Goal: Task Accomplishment & Management: Use online tool/utility

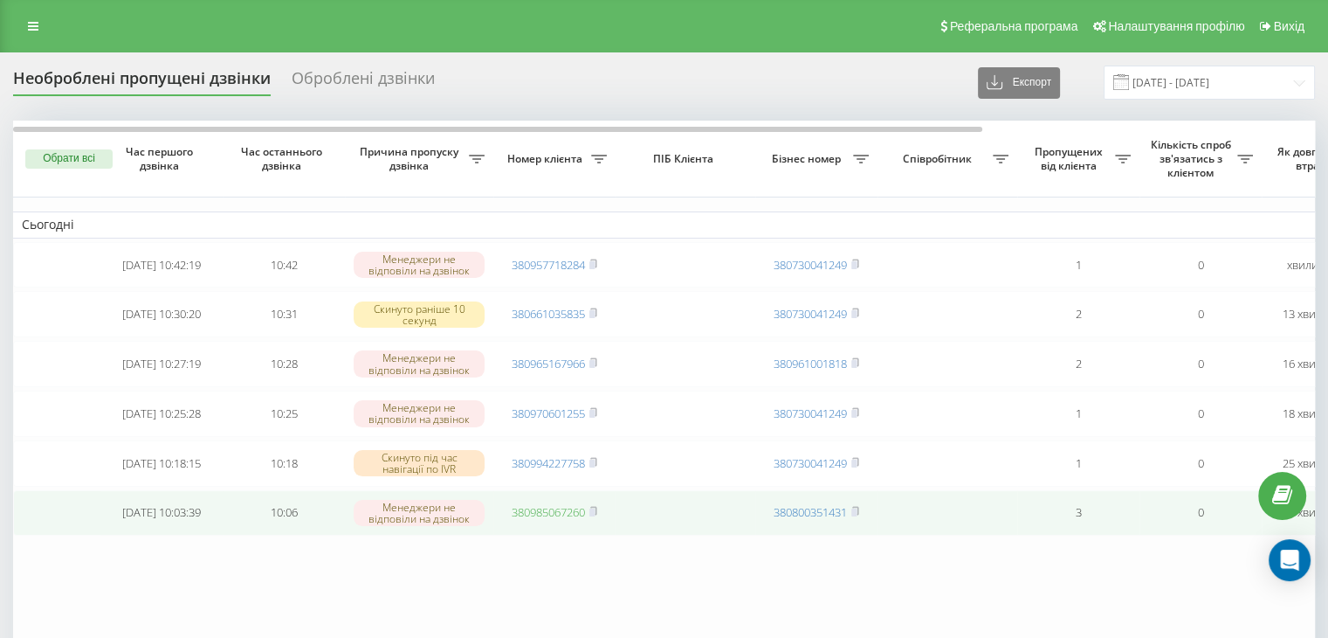
click at [553, 520] on link "380985067260" at bounding box center [548, 512] width 73 height 16
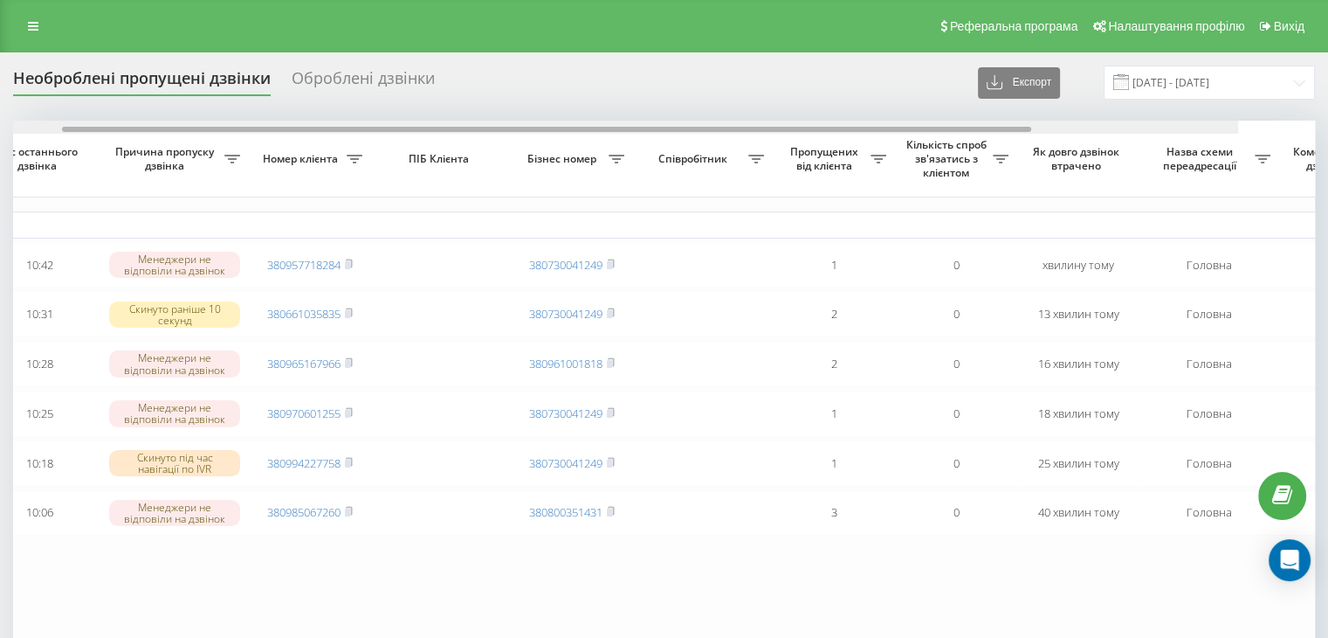
scroll to position [0, 444]
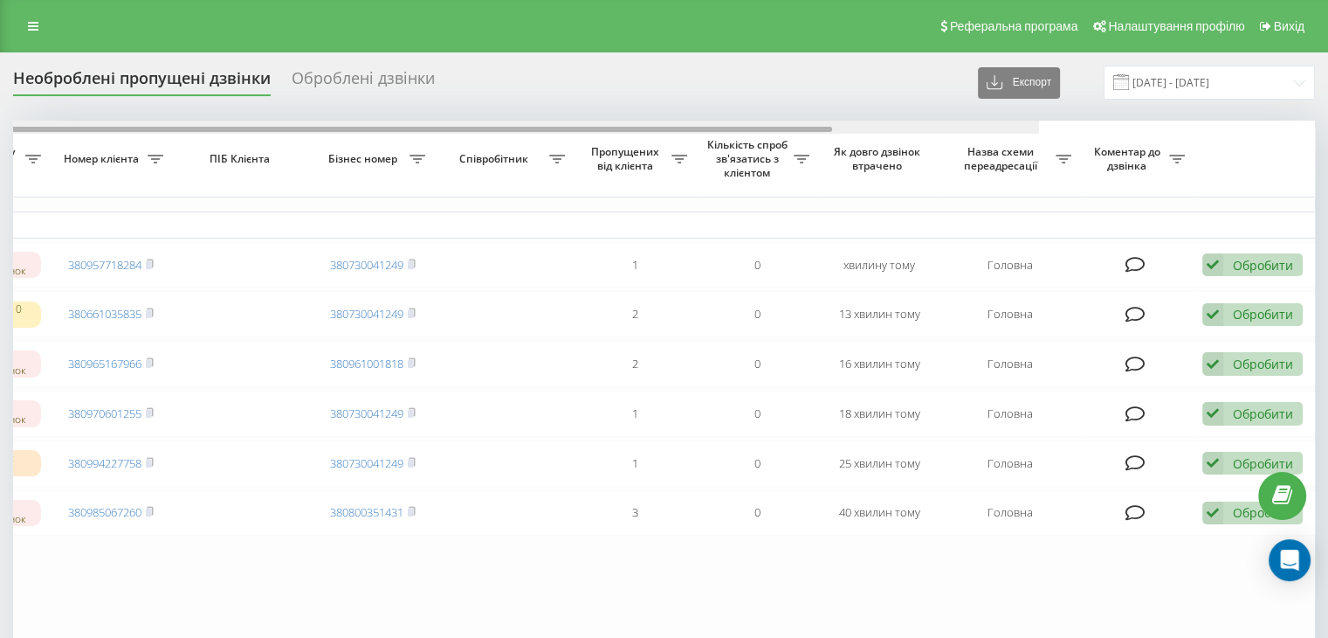
drag, startPoint x: 440, startPoint y: 131, endPoint x: 989, endPoint y: 188, distance: 551.4
click at [961, 183] on div "Обрати всі Час першого дзвінка Час останнього дзвінка Причина пропуску дзвінка …" at bounding box center [664, 391] width 1302 height 541
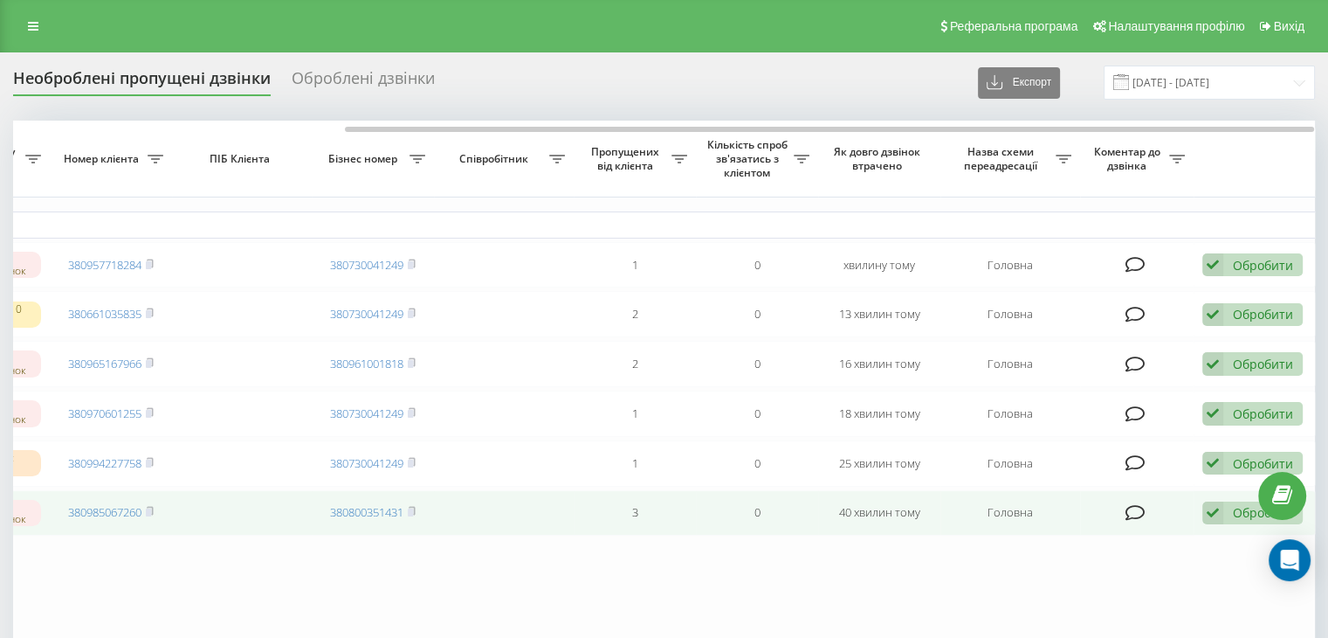
click at [1229, 525] on div "Обробити Не вдалося зв'язатися Зв'язався з клієнтом за допомогою іншого каналу …" at bounding box center [1253, 513] width 100 height 24
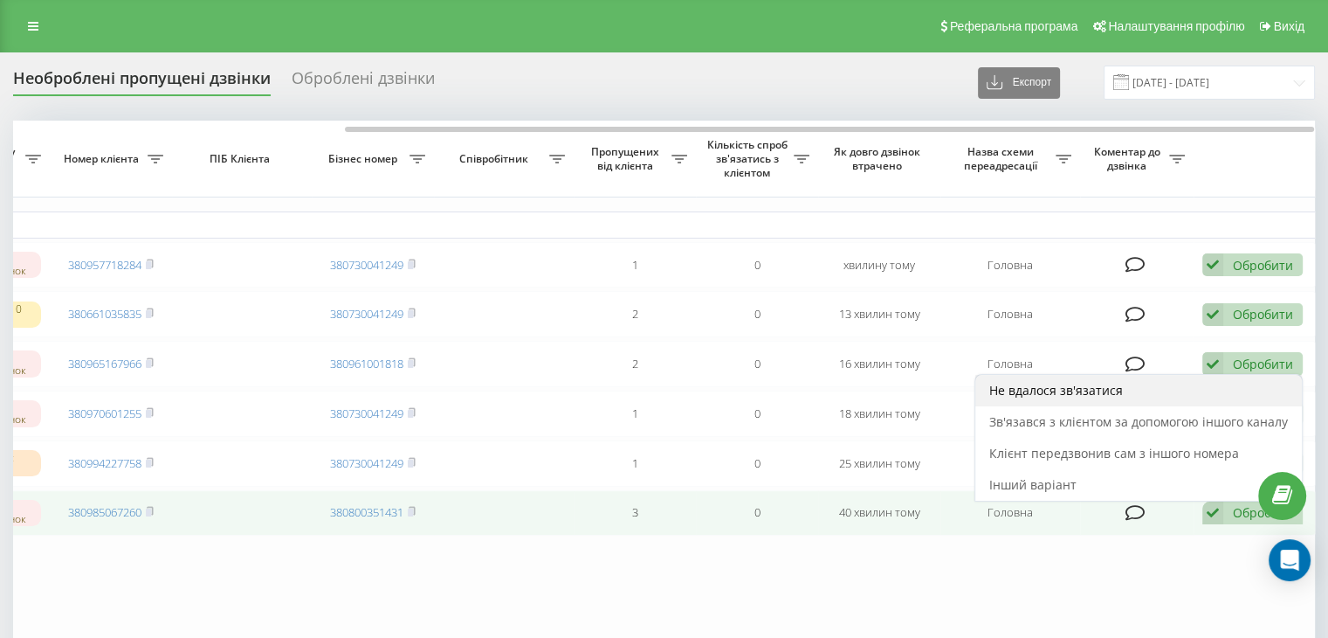
click at [1061, 398] on span "Не вдалося зв'язатися" at bounding box center [1056, 390] width 134 height 17
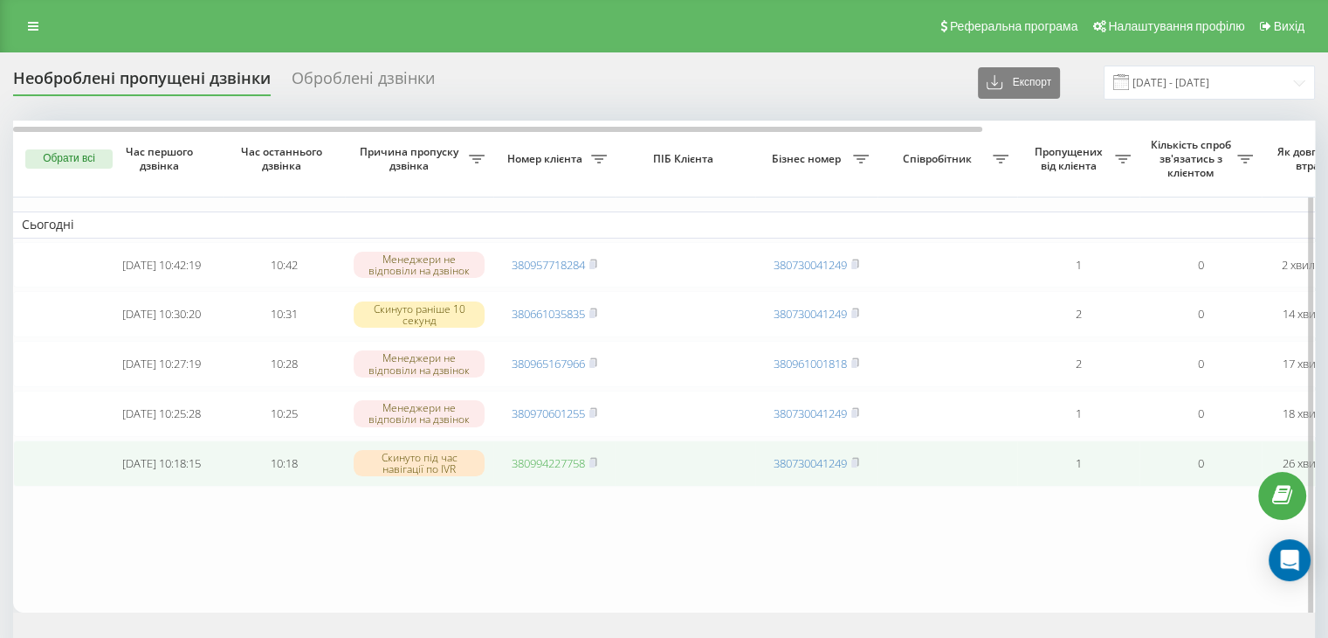
click at [569, 471] on link "380994227758" at bounding box center [548, 463] width 73 height 16
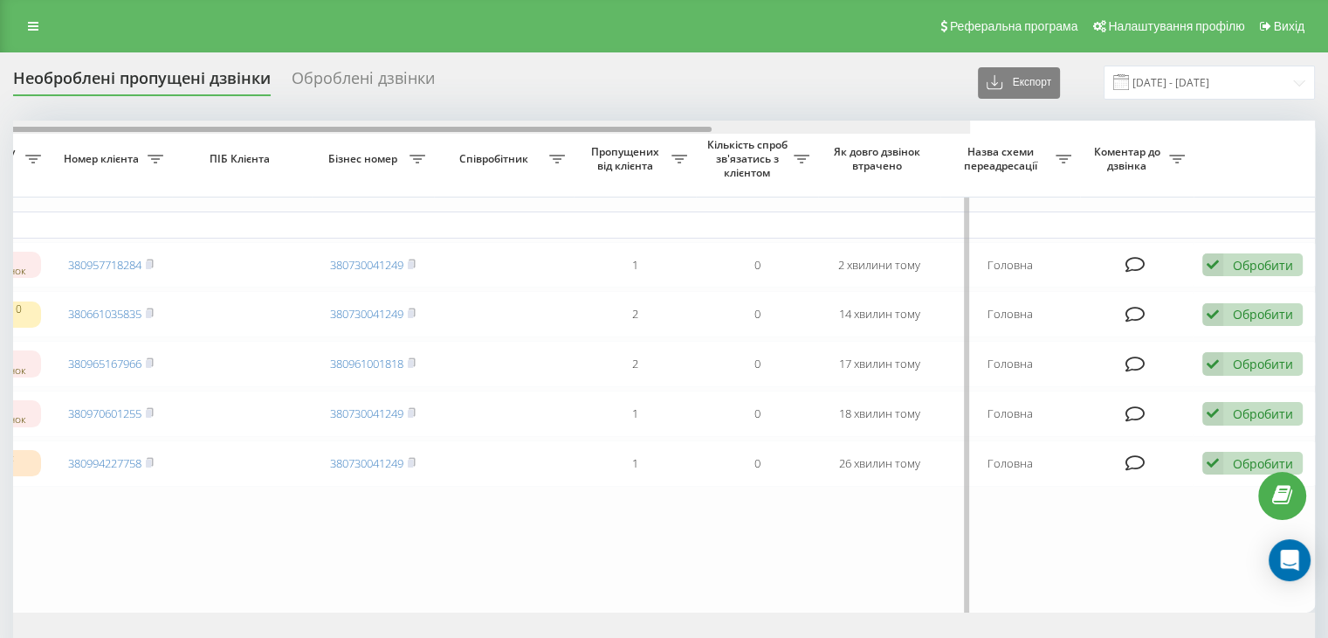
drag, startPoint x: 479, startPoint y: 130, endPoint x: 1216, endPoint y: 221, distance: 742.6
click at [1118, 194] on div "Обрати всі Час першого дзвінка Час останнього дзвінка Причина пропуску дзвінка …" at bounding box center [664, 366] width 1302 height 491
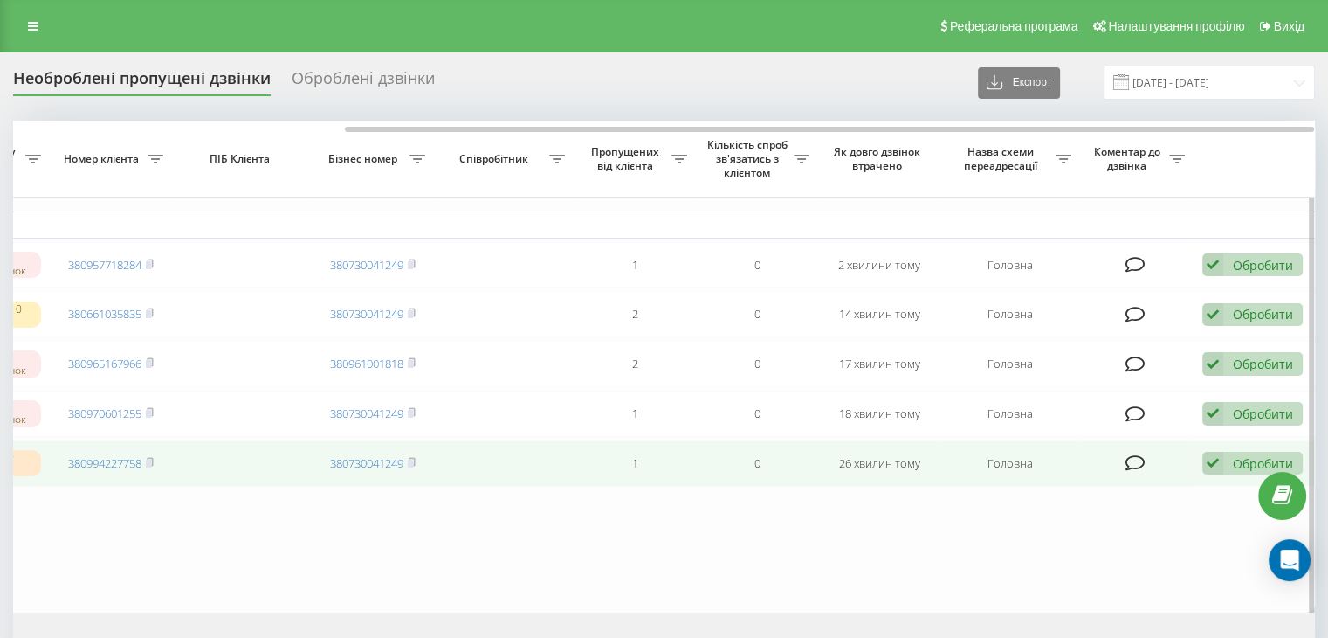
click at [1223, 475] on icon at bounding box center [1213, 463] width 21 height 24
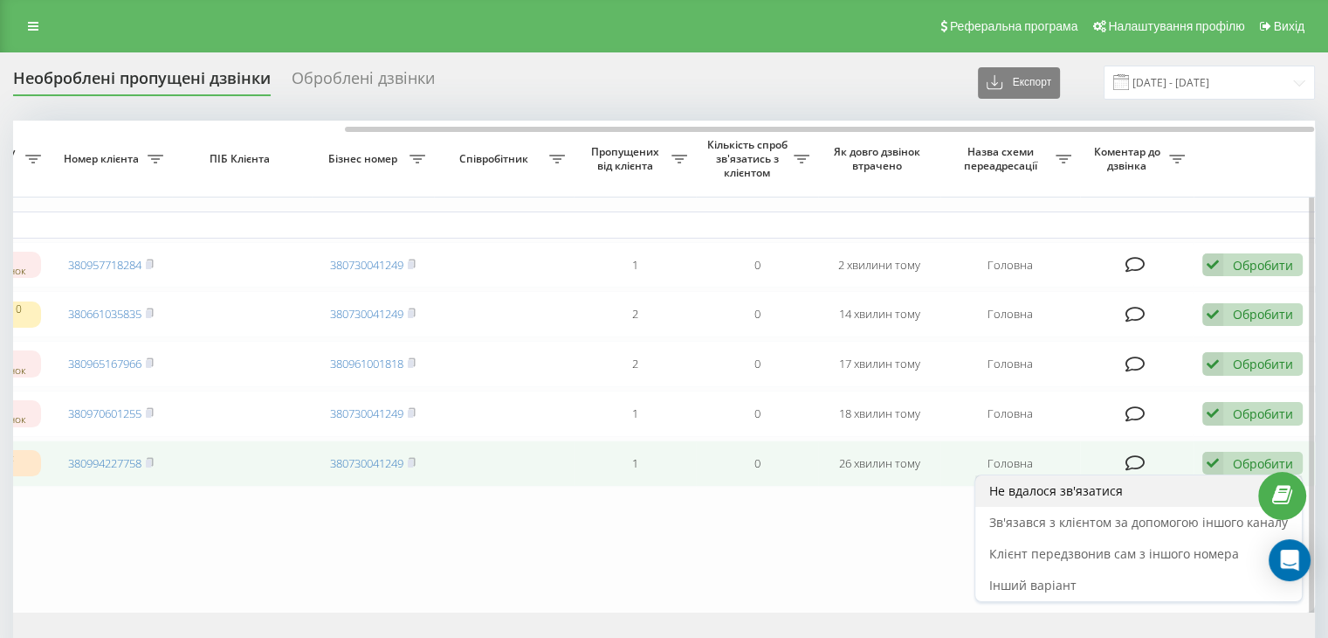
click at [1034, 497] on span "Не вдалося зв'язатися" at bounding box center [1056, 490] width 134 height 17
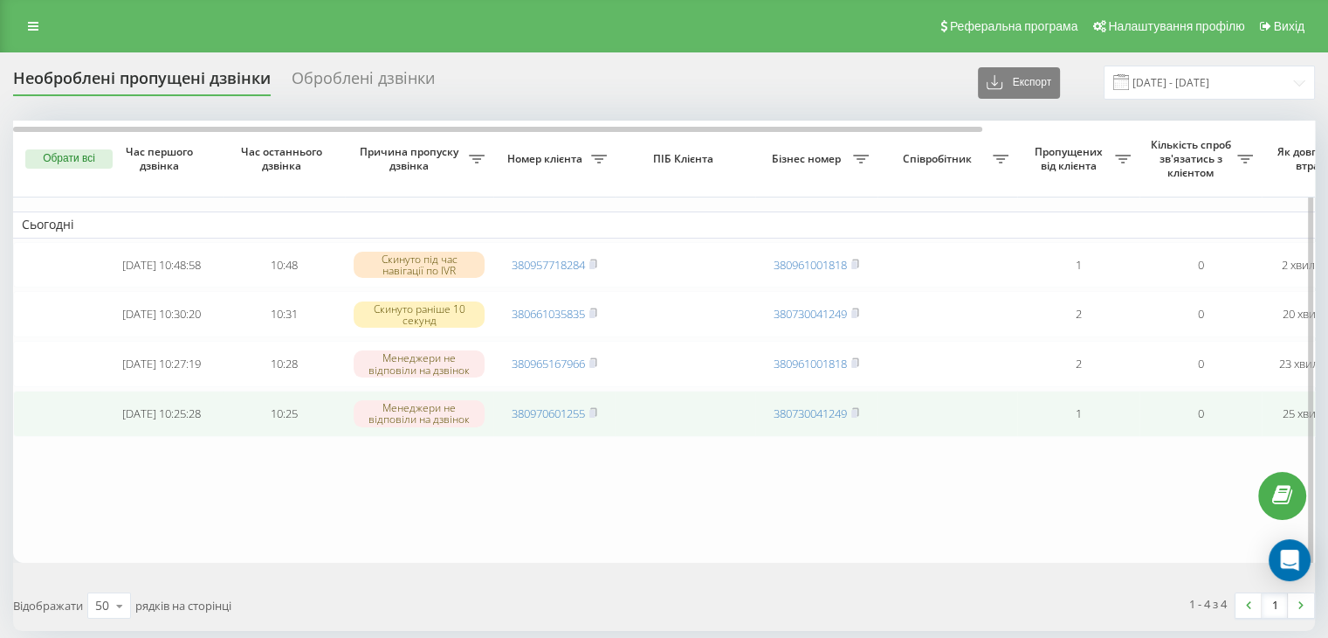
click at [562, 431] on td "380970601255" at bounding box center [554, 413] width 122 height 46
click at [566, 420] on link "380970601255" at bounding box center [548, 413] width 73 height 16
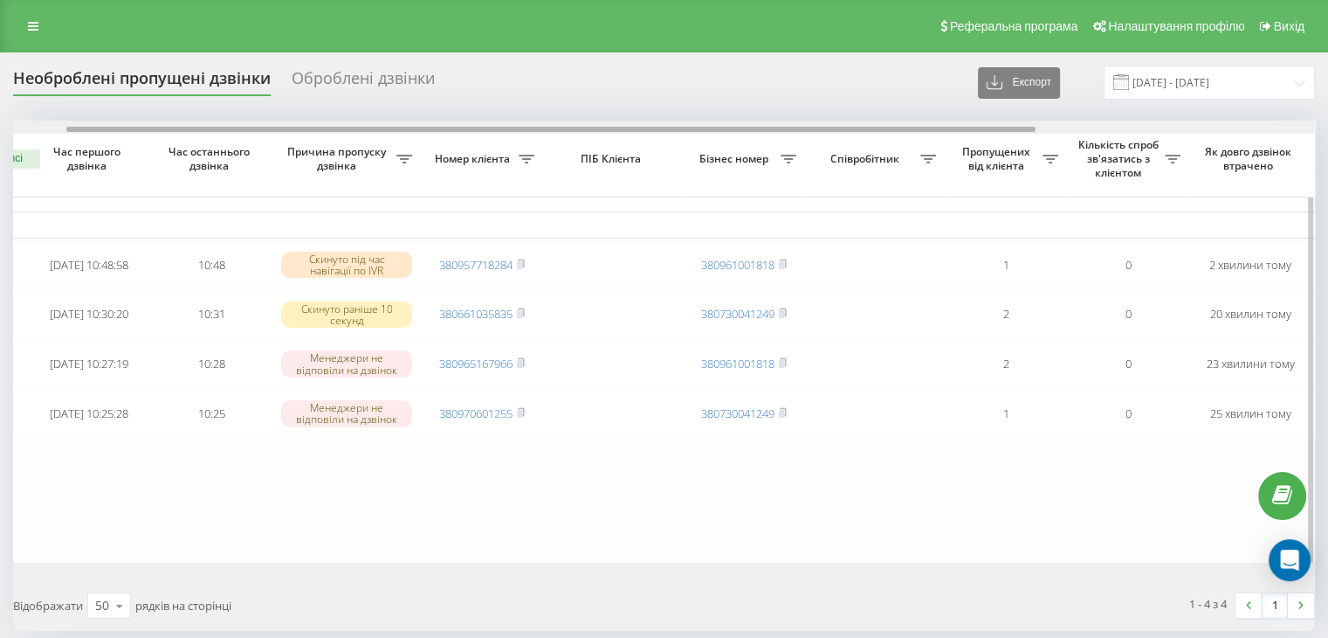
scroll to position [0, 444]
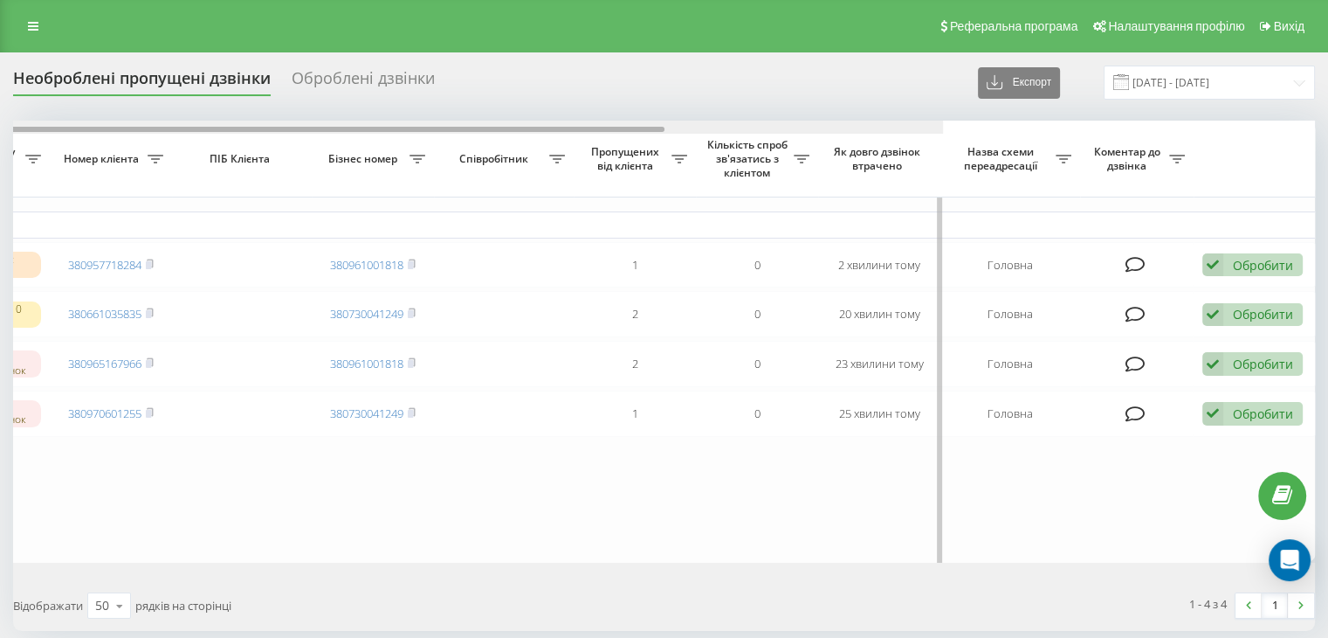
drag, startPoint x: 552, startPoint y: 128, endPoint x: 1152, endPoint y: 184, distance: 602.6
click at [1150, 184] on div "Обрати всі Час першого дзвінка Час останнього дзвінка Причина пропуску дзвінка …" at bounding box center [664, 341] width 1302 height 441
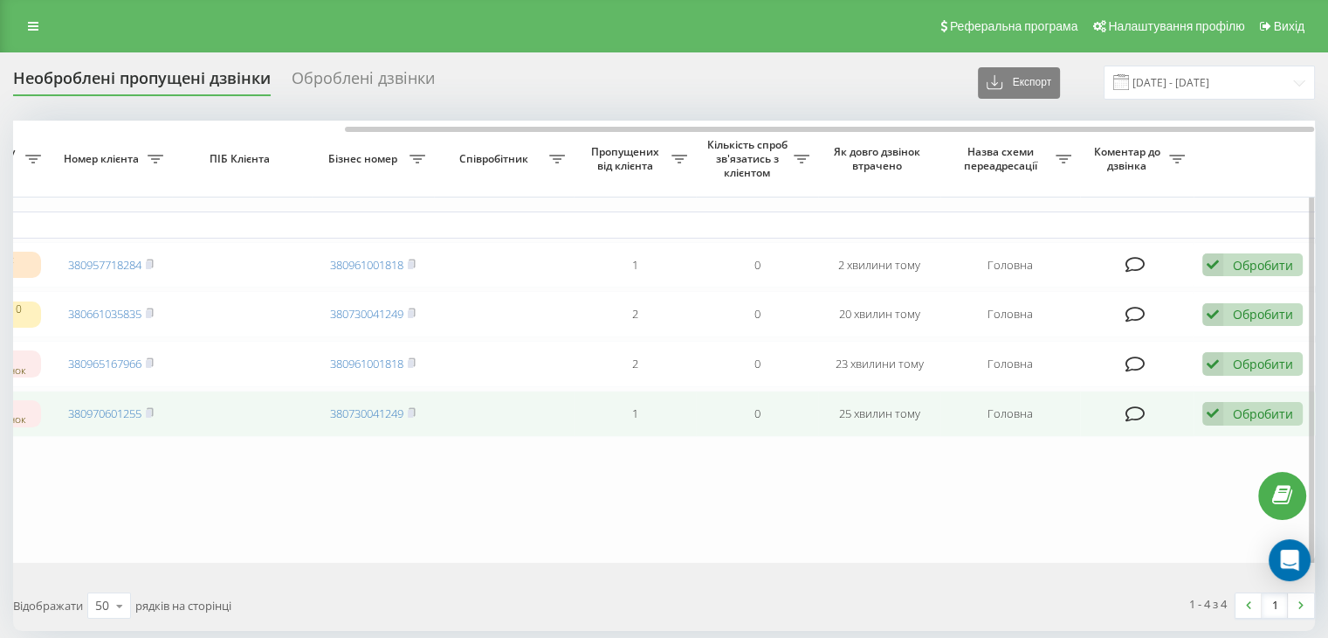
click at [1247, 422] on div "Обробити" at bounding box center [1263, 413] width 60 height 17
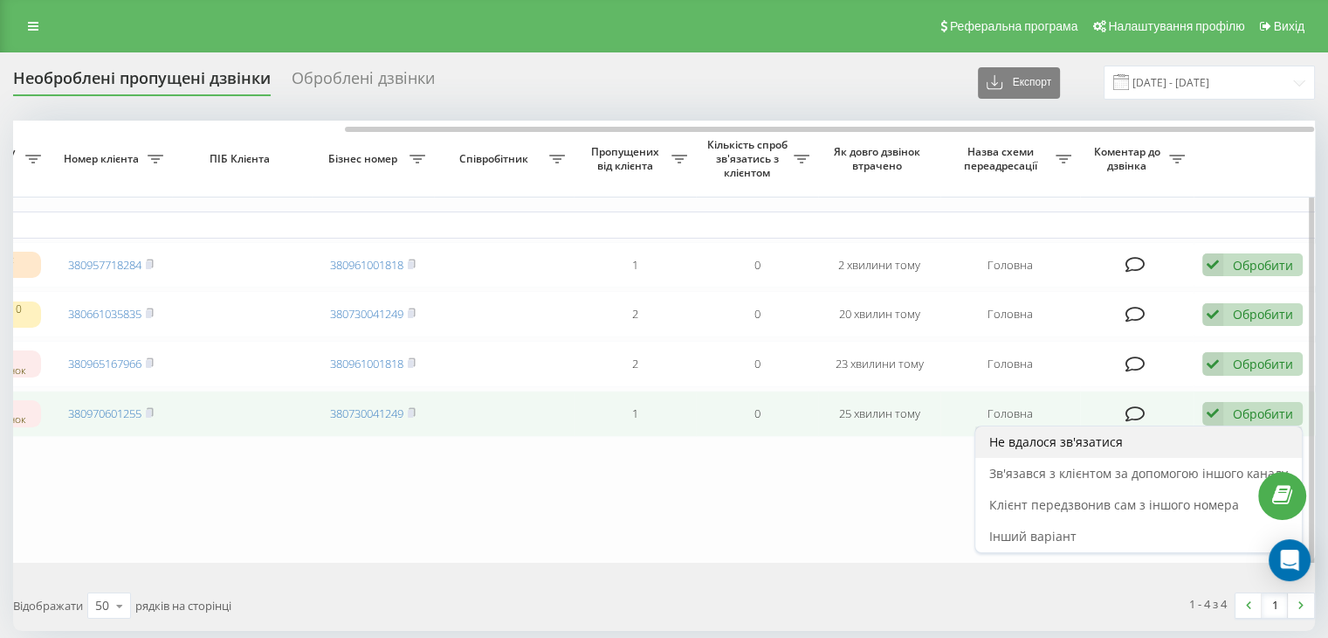
click at [1096, 450] on span "Не вдалося зв'язатися" at bounding box center [1056, 441] width 134 height 17
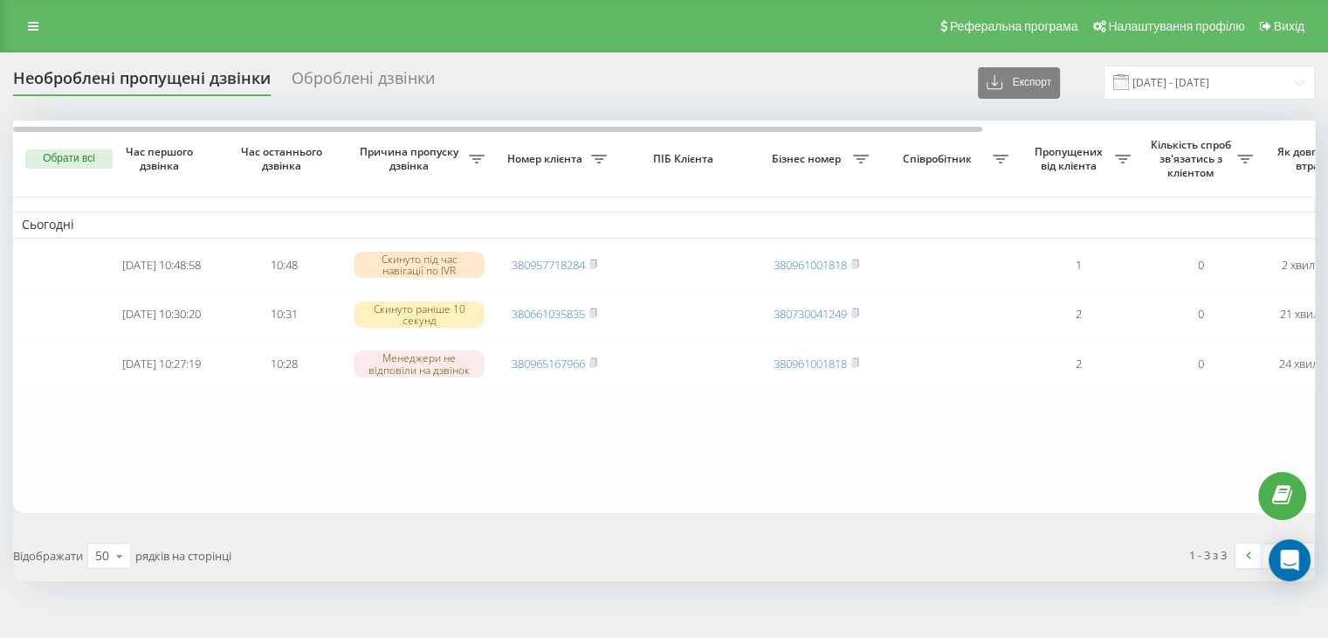
click at [558, 370] on link "380965167966" at bounding box center [548, 363] width 73 height 16
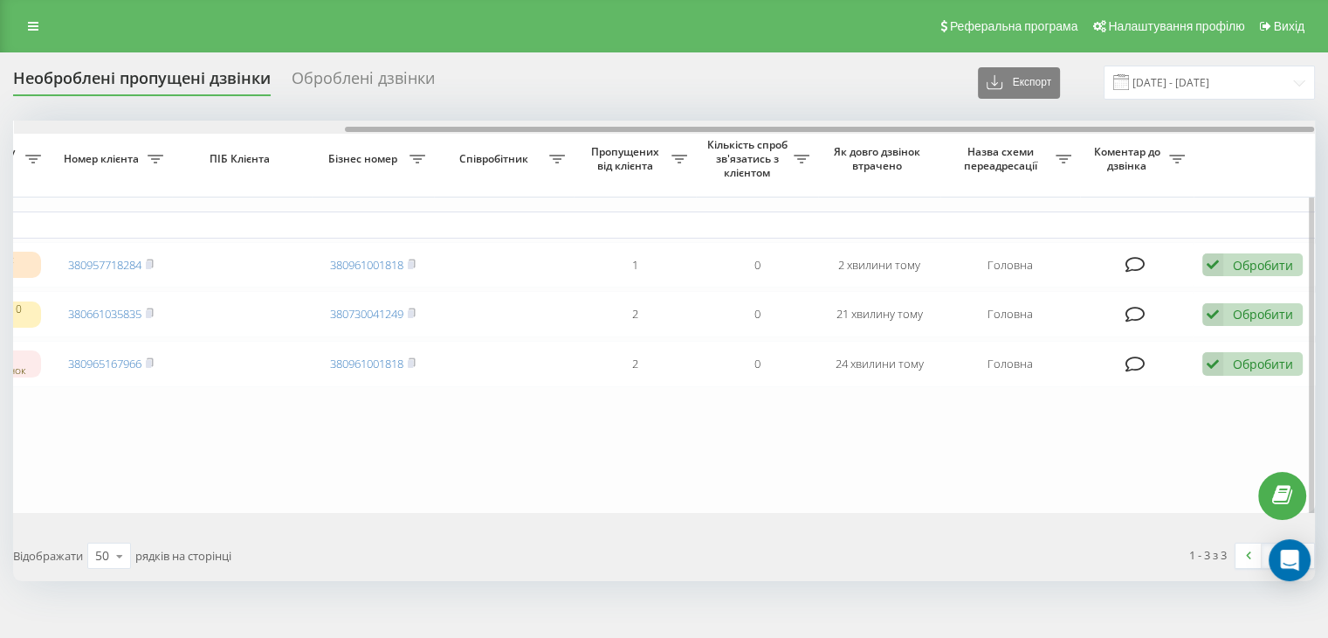
drag, startPoint x: 512, startPoint y: 128, endPoint x: 1223, endPoint y: 201, distance: 714.6
click at [1166, 175] on div "Обрати всі Час першого дзвінка Час останнього дзвінка Причина пропуску дзвінка …" at bounding box center [664, 317] width 1302 height 392
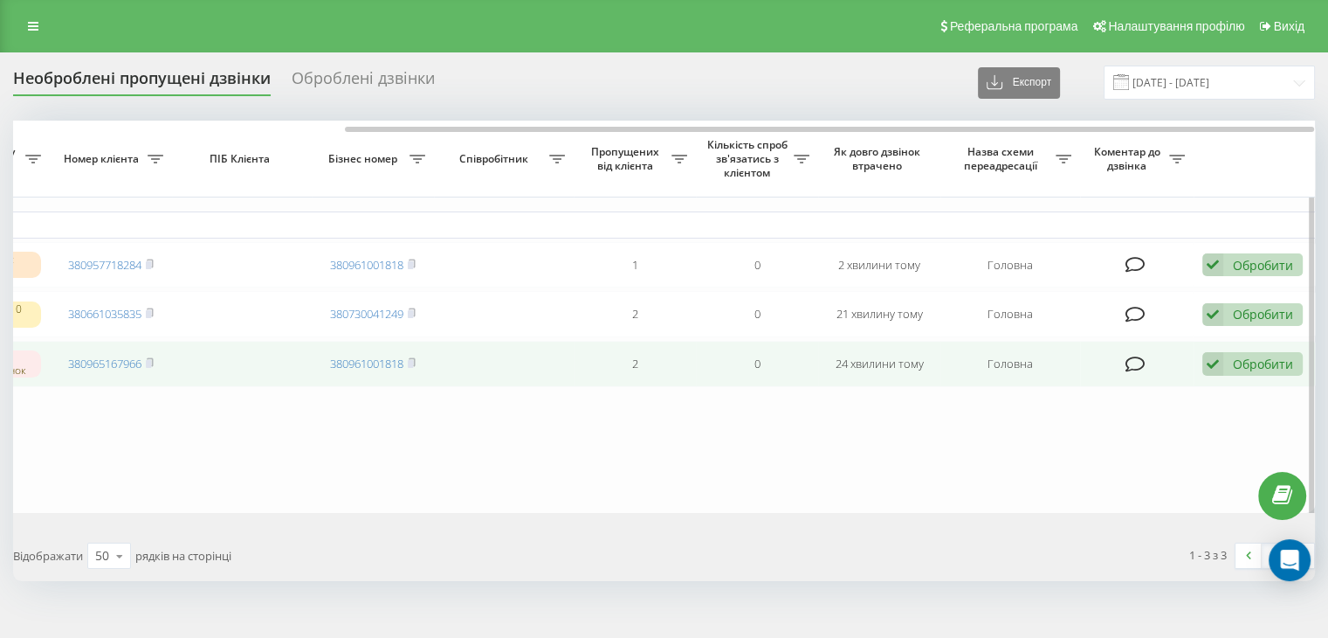
click at [1232, 357] on td "Обробити Не вдалося зв'язатися Зв'язався з клієнтом за допомогою іншого каналу …" at bounding box center [1255, 364] width 122 height 46
click at [1230, 367] on div "Обробити Не вдалося зв'язатися Зв'язався з клієнтом за допомогою іншого каналу …" at bounding box center [1253, 364] width 100 height 24
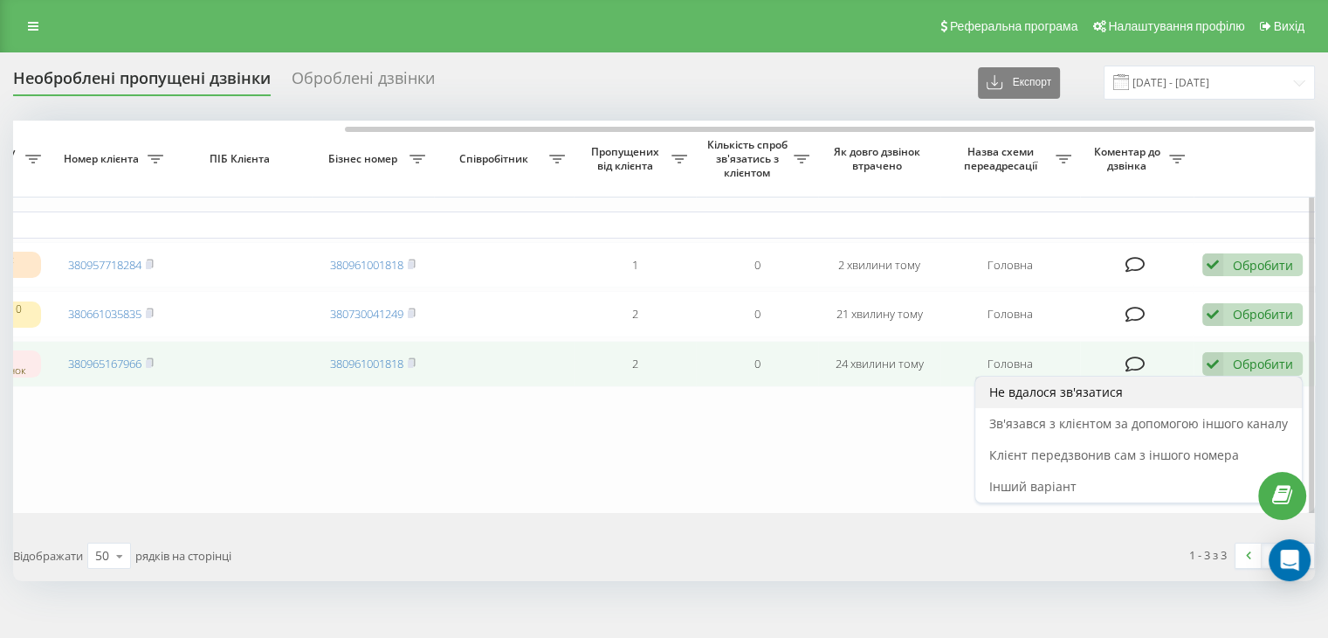
click at [1161, 397] on div "Не вдалося зв'язатися" at bounding box center [1138, 391] width 327 height 31
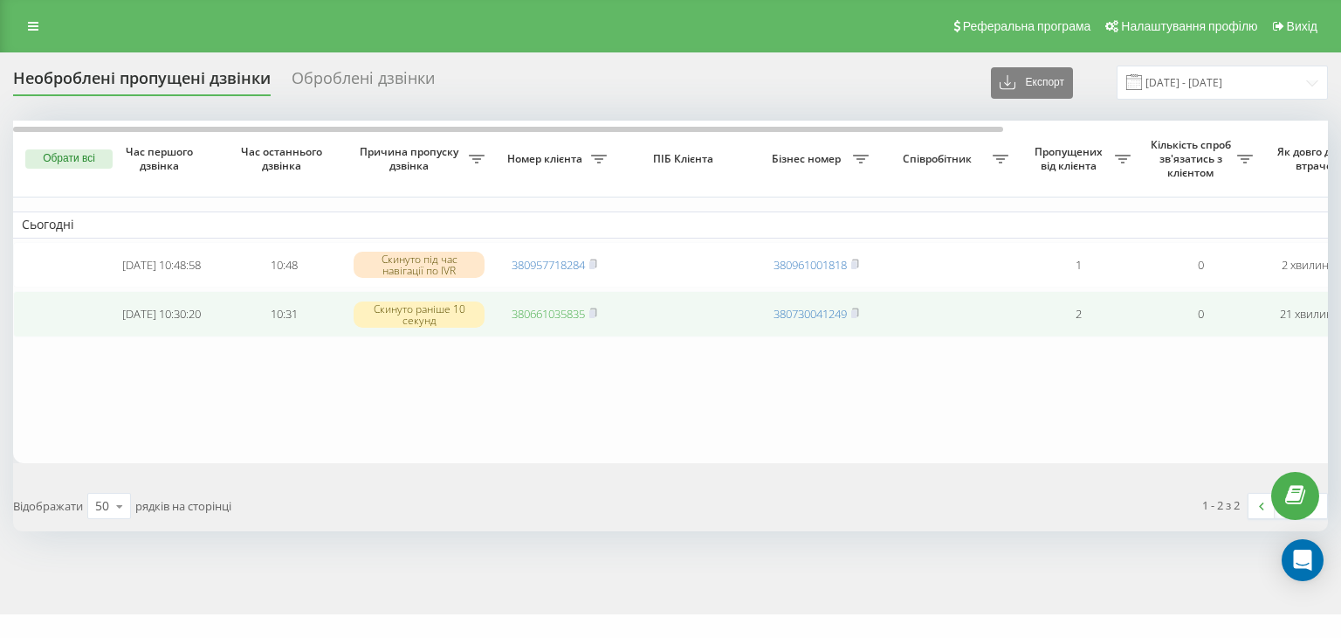
click at [568, 314] on link "380661035835" at bounding box center [548, 314] width 73 height 16
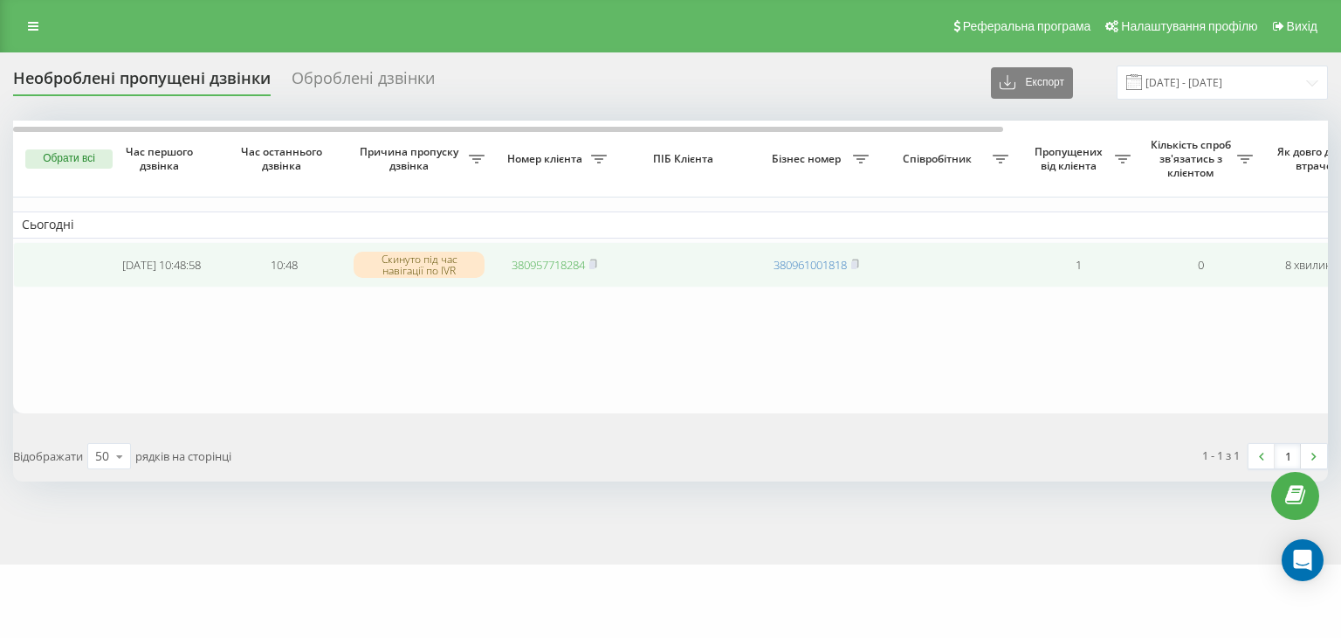
click at [559, 264] on link "380957718284" at bounding box center [548, 265] width 73 height 16
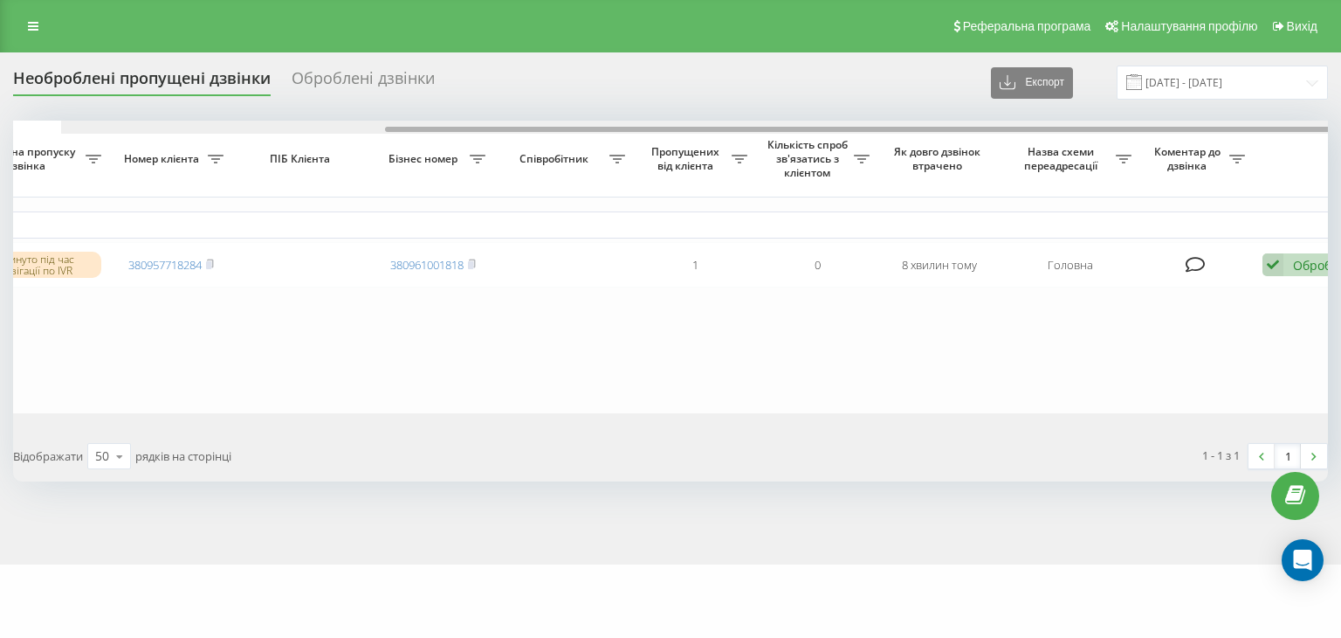
drag, startPoint x: 529, startPoint y: 127, endPoint x: 1306, endPoint y: 204, distance: 780.2
click at [1208, 135] on div "Обрати всі Час першого дзвінка Час останнього дзвінка Причина пропуску дзвінка …" at bounding box center [670, 267] width 1315 height 293
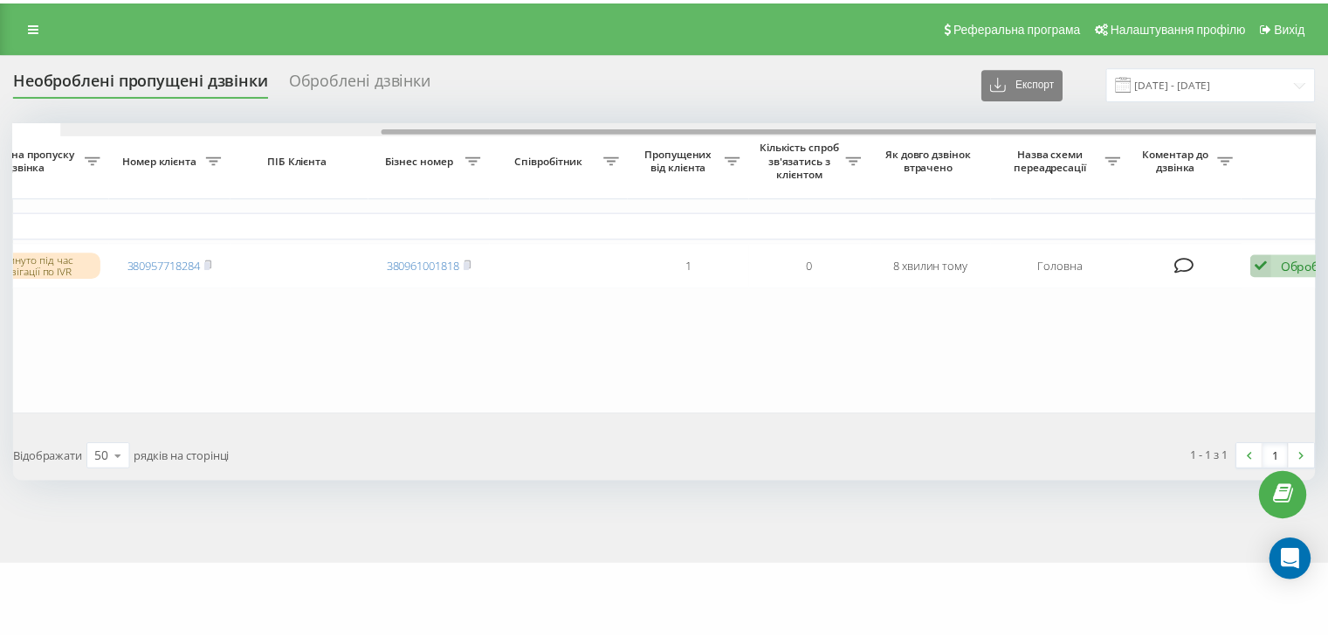
scroll to position [0, 431]
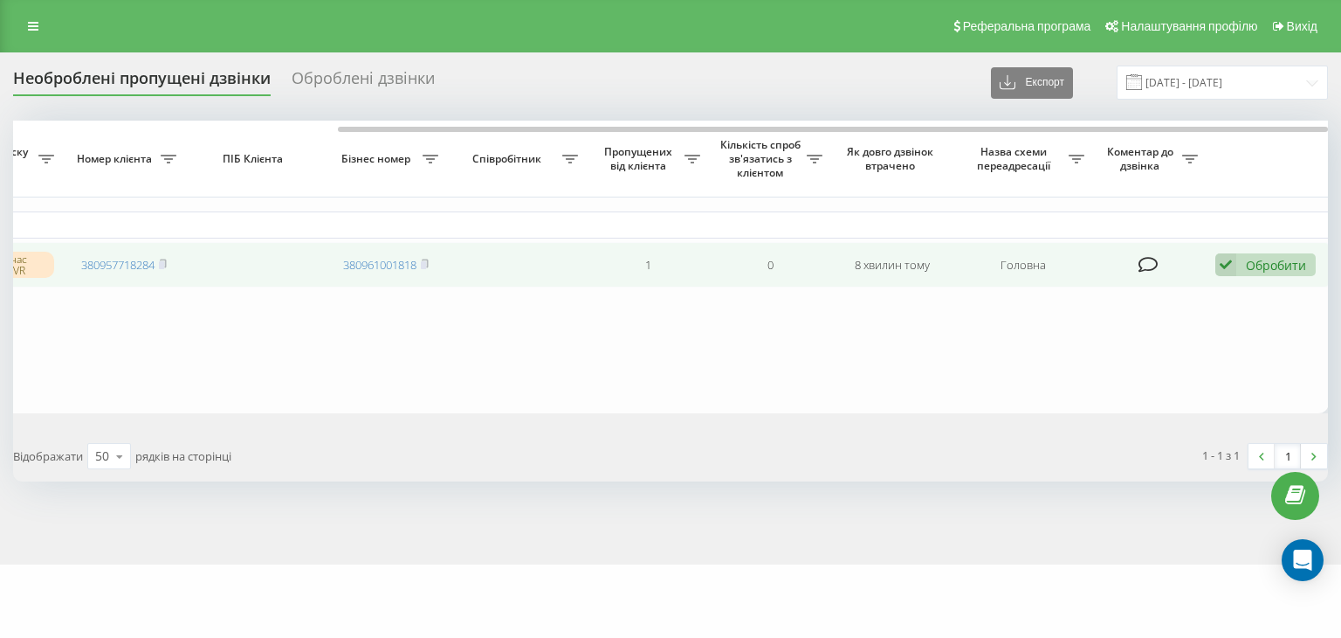
drag, startPoint x: 1258, startPoint y: 256, endPoint x: 1212, endPoint y: 286, distance: 54.3
click at [1257, 257] on div "Обробити" at bounding box center [1276, 265] width 60 height 17
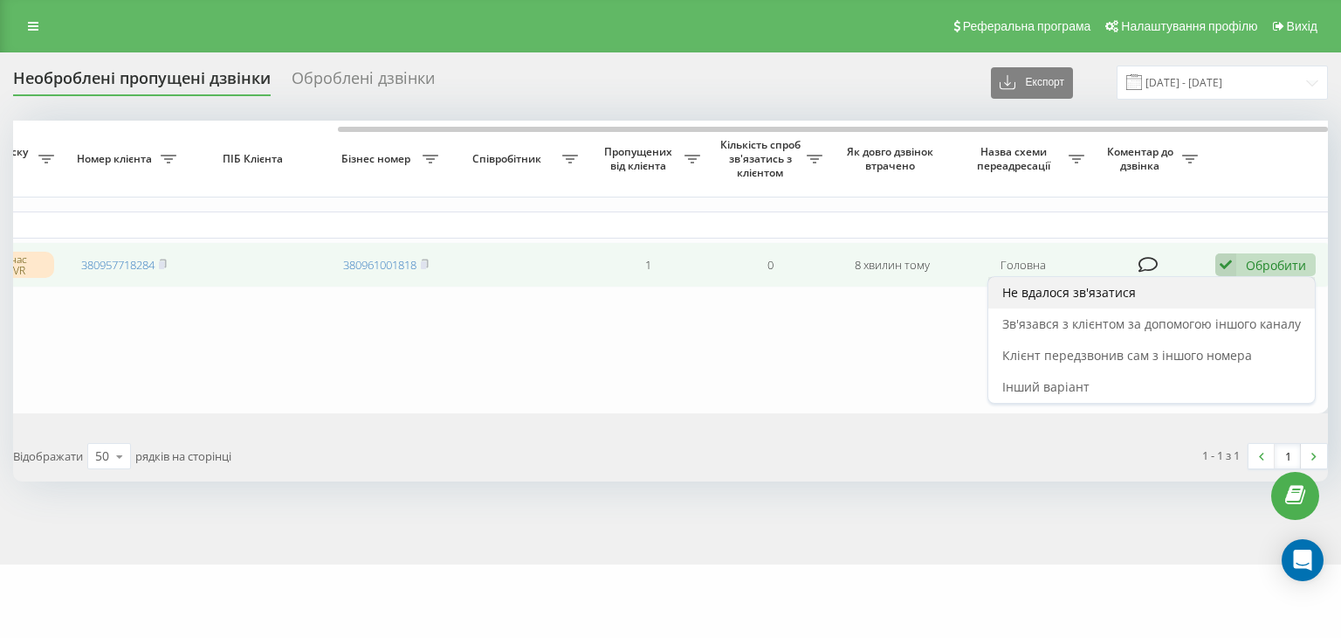
click at [1202, 289] on div "Не вдалося зв'язатися" at bounding box center [1152, 292] width 327 height 31
